Goal: Use online tool/utility: Utilize a website feature to perform a specific function

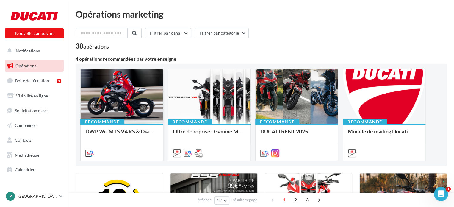
click at [122, 106] on div at bounding box center [122, 96] width 82 height 55
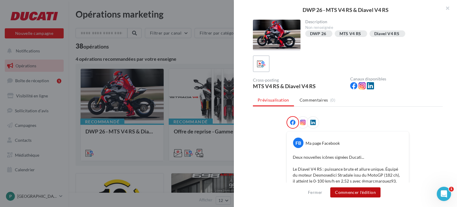
click at [369, 194] on button "Commencer l'édition" at bounding box center [355, 192] width 50 height 10
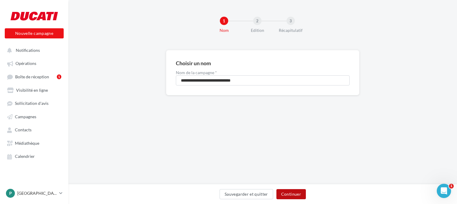
click at [288, 194] on button "Continuer" at bounding box center [290, 194] width 29 height 10
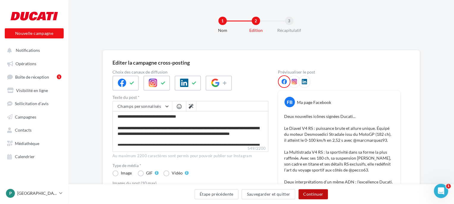
click at [320, 190] on button "Continuer" at bounding box center [312, 194] width 29 height 10
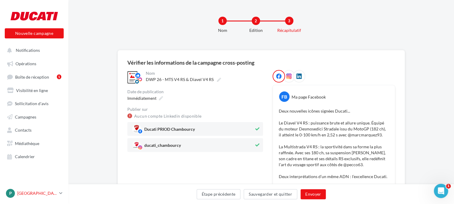
click at [28, 196] on p "[GEOGRAPHIC_DATA]" at bounding box center [37, 193] width 40 height 6
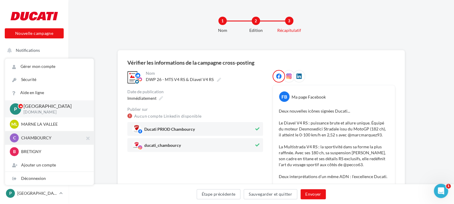
click at [35, 140] on p "CHAMBOURCY" at bounding box center [53, 138] width 65 height 6
